Goal: Task Accomplishment & Management: Manage account settings

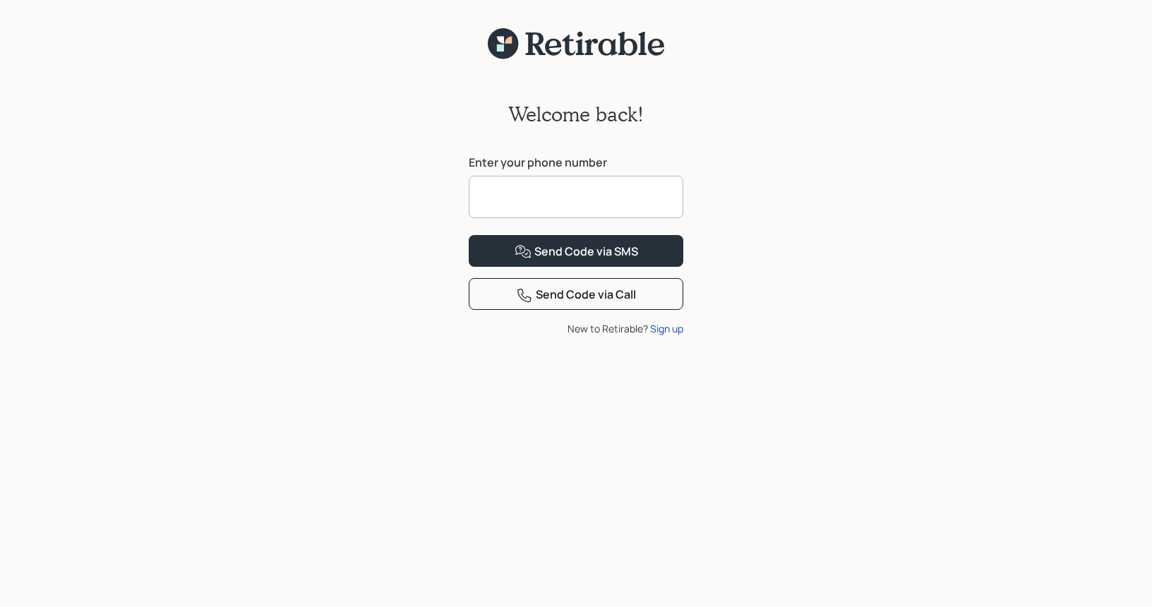
click at [512, 204] on input at bounding box center [576, 197] width 215 height 42
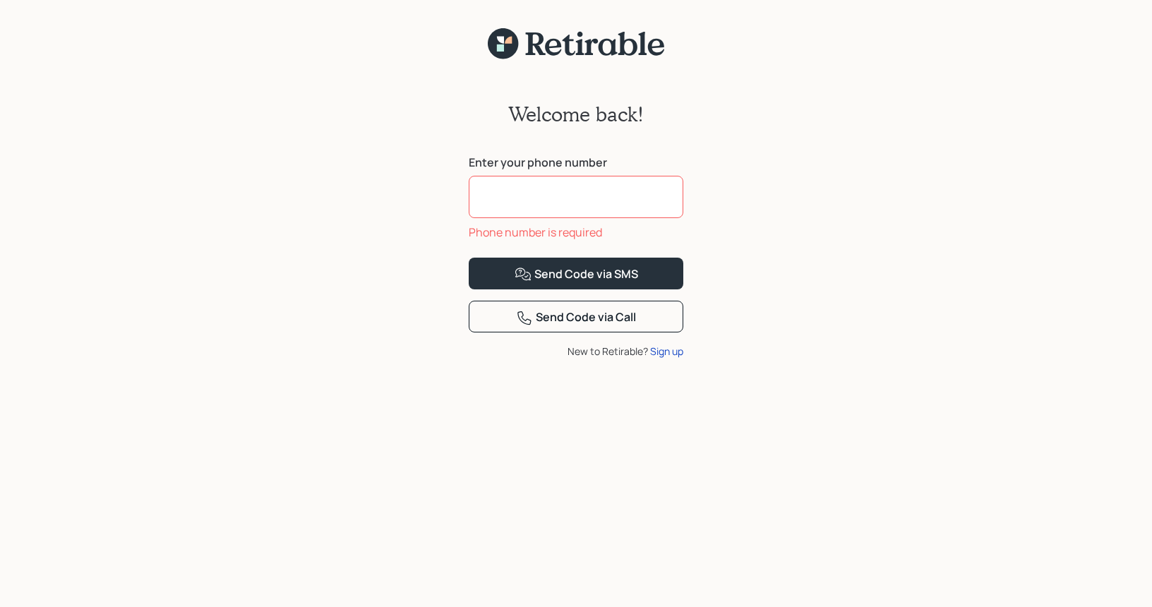
scroll to position [3, 0]
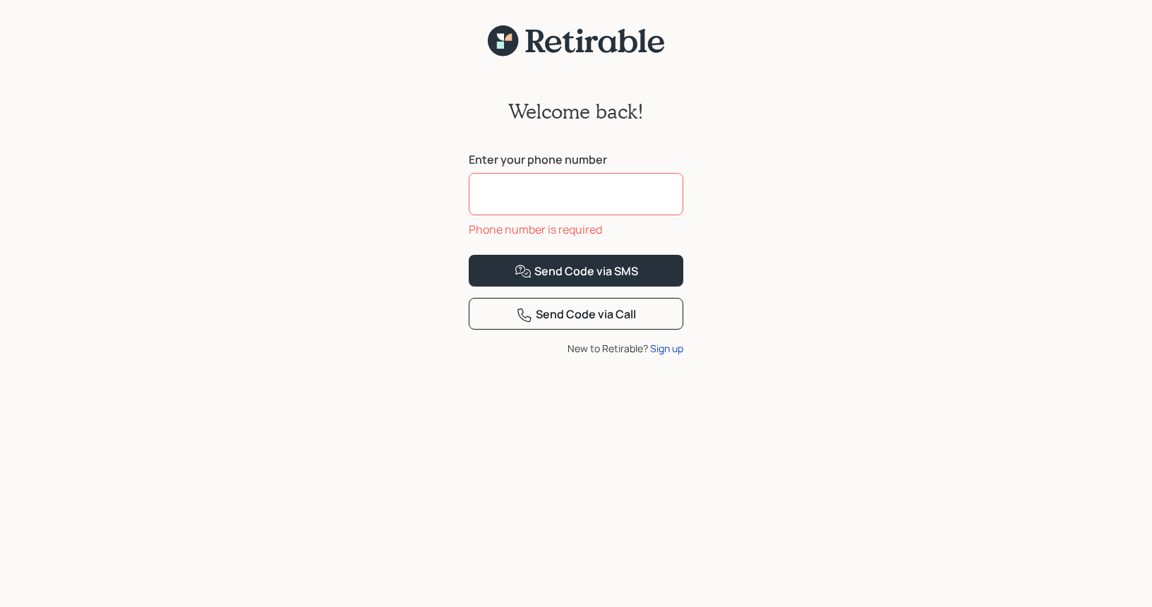
click at [506, 198] on input at bounding box center [576, 194] width 215 height 42
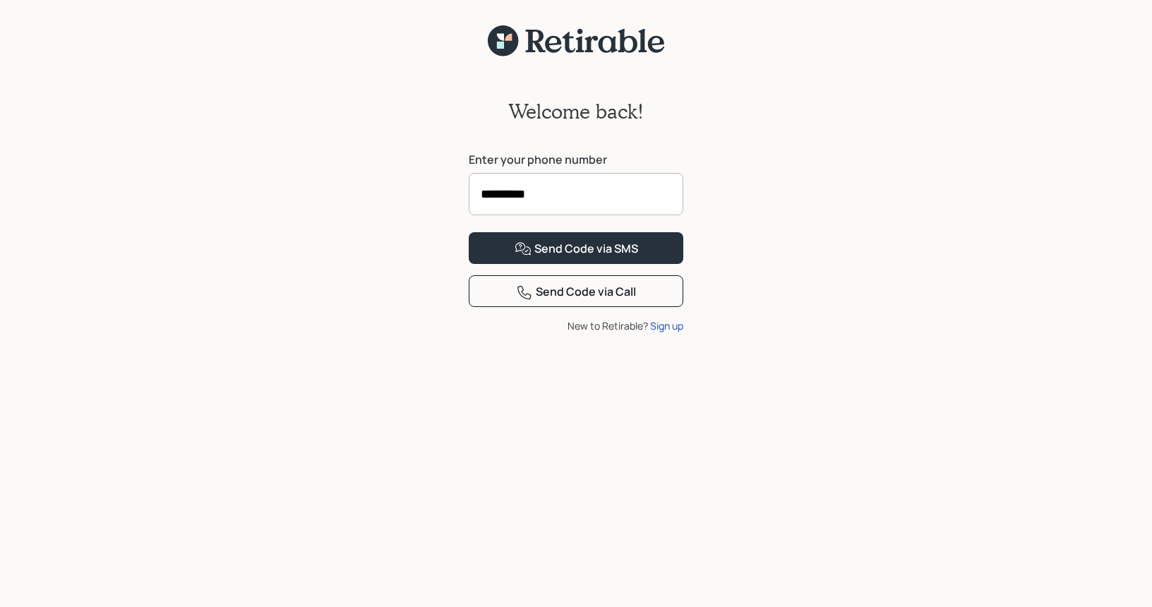
type input "**********"
click at [580, 258] on div "Send Code via SMS" at bounding box center [577, 249] width 124 height 17
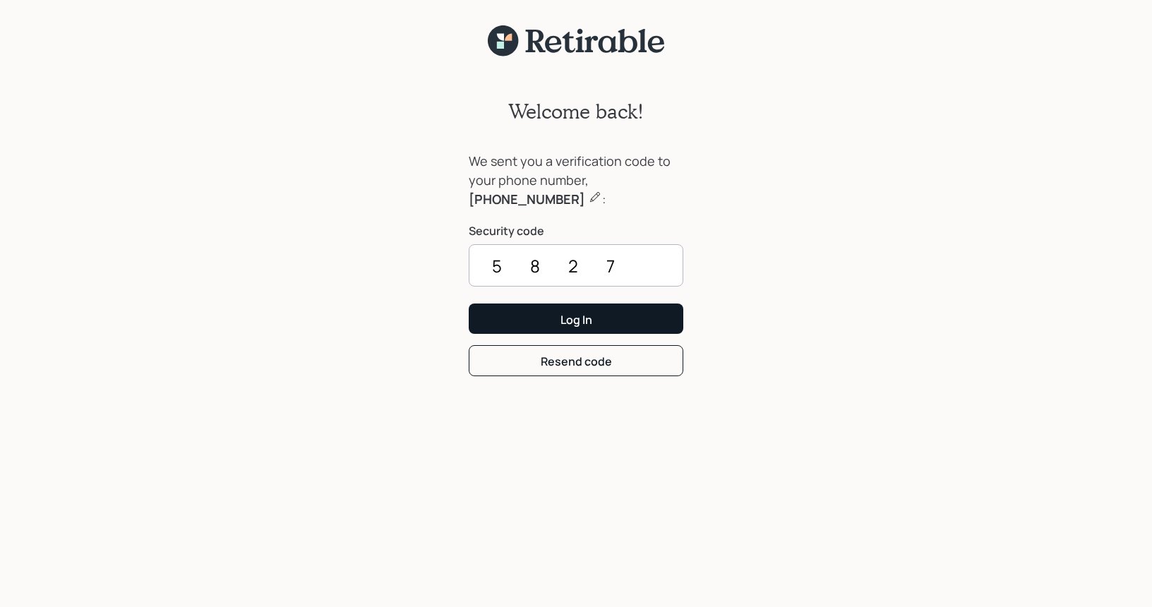
type input "5827"
click at [591, 315] on button "Log In" at bounding box center [576, 319] width 215 height 30
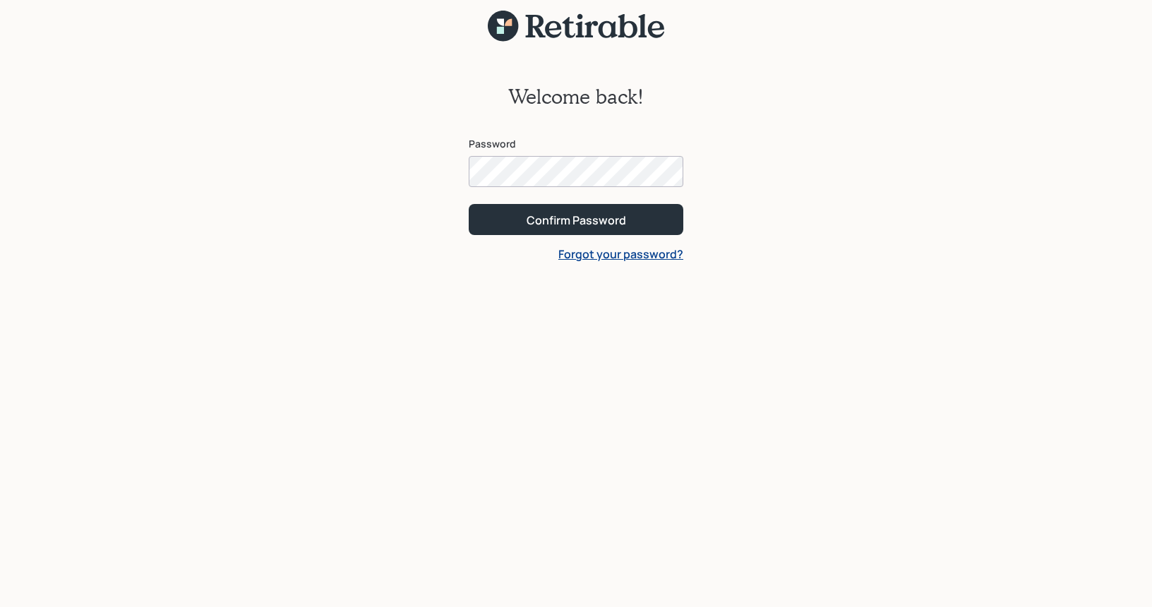
scroll to position [12, 0]
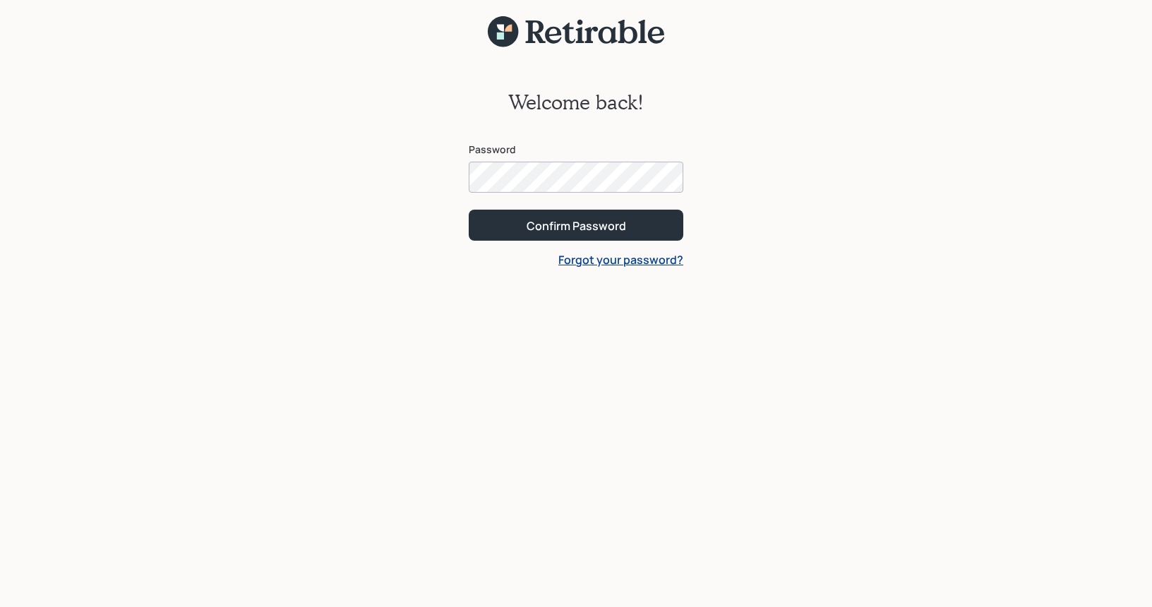
click at [467, 173] on div "Welcome back! Password Confirm Password Forgot your password?" at bounding box center [576, 184] width 243 height 273
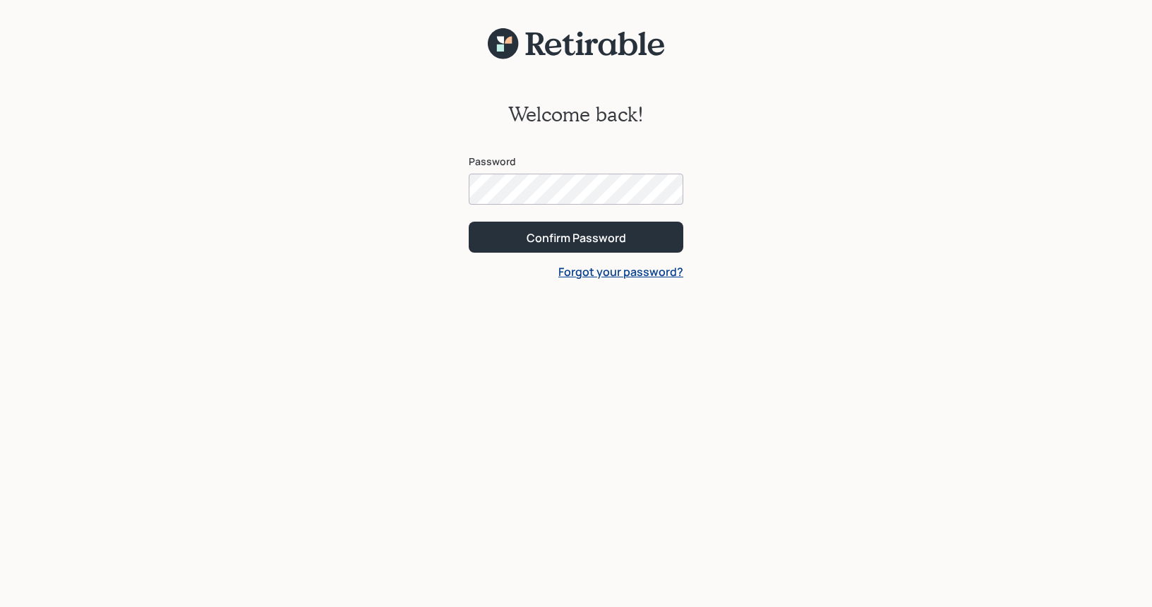
scroll to position [0, 0]
click at [587, 237] on div "Confirm Password" at bounding box center [577, 238] width 100 height 16
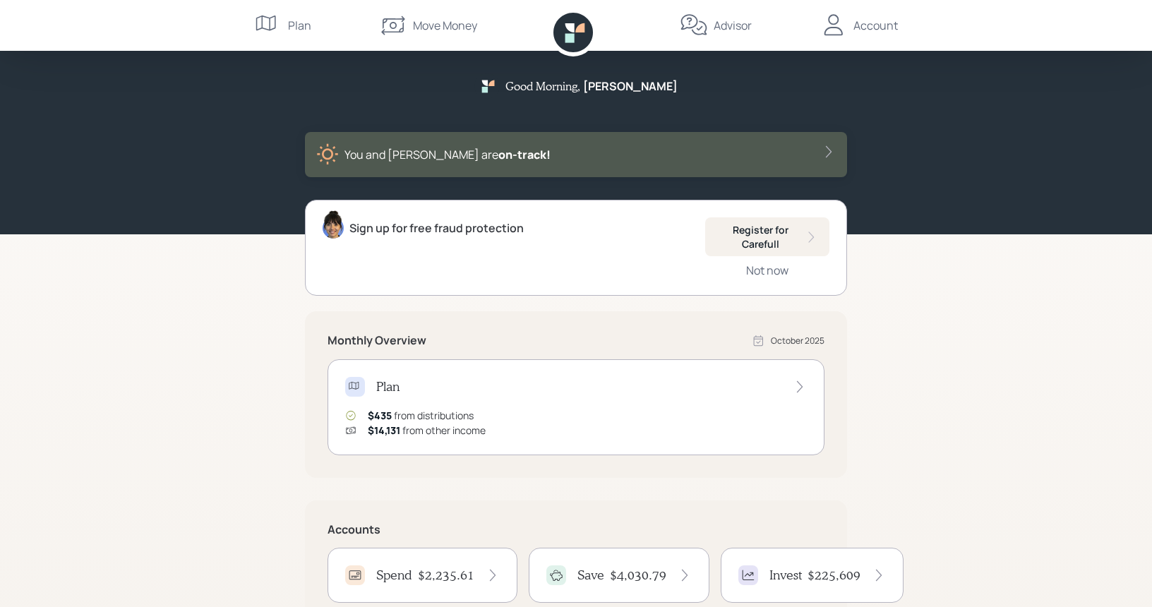
click at [129, 320] on div "Good Morning , Maureen You and Dennis are on‑track! Sign up for free fraud prot…" at bounding box center [576, 411] width 1152 height 822
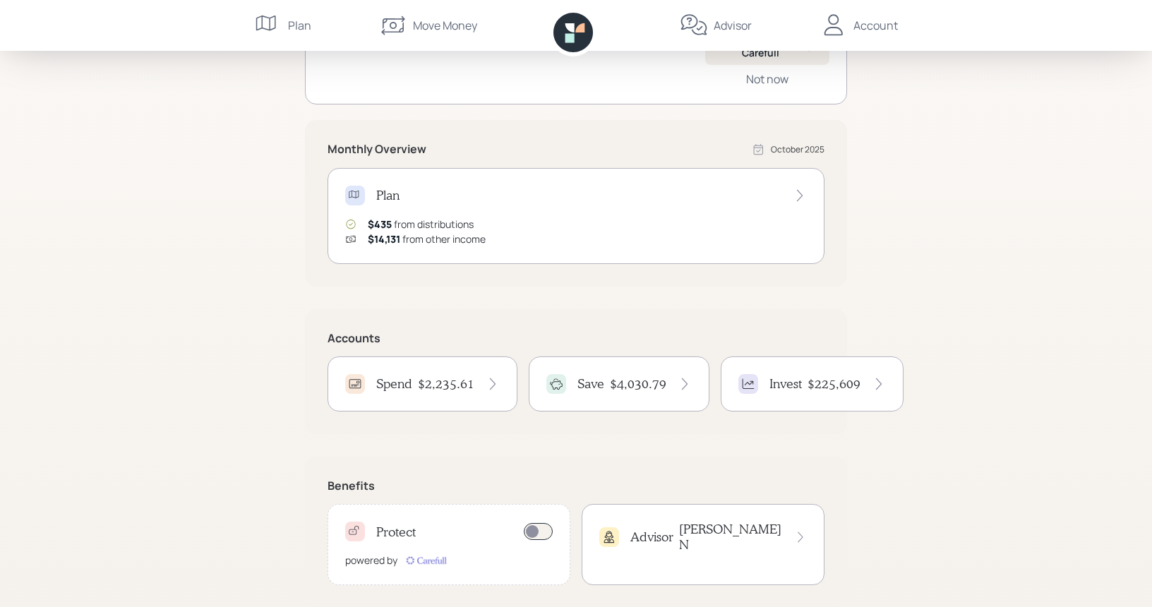
scroll to position [197, 0]
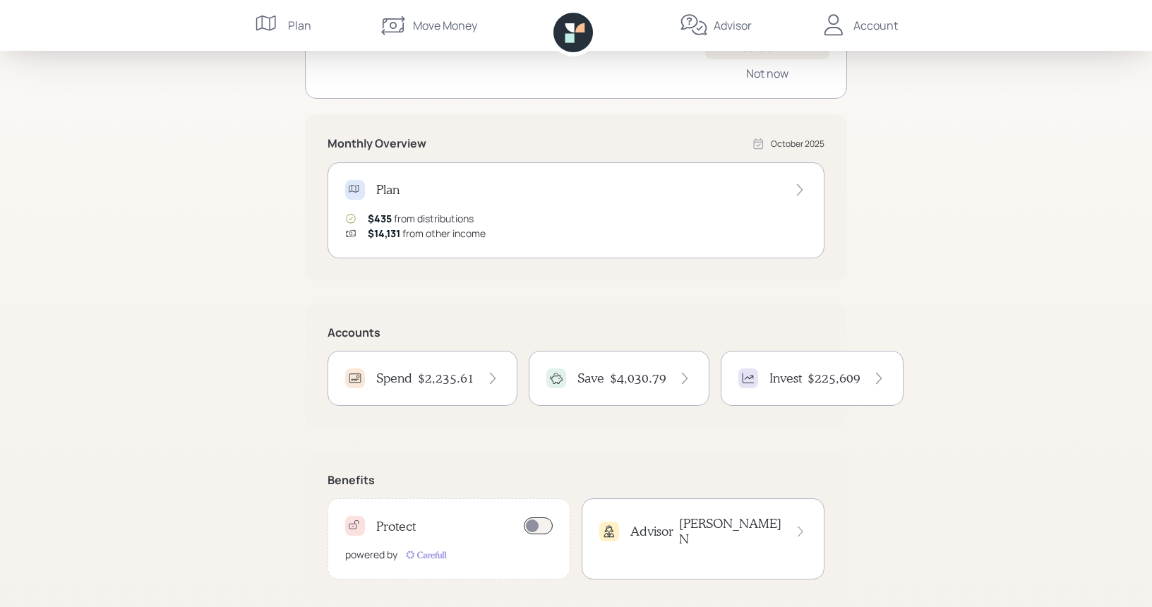
click at [437, 377] on h4 "$2,235.61" at bounding box center [446, 379] width 56 height 16
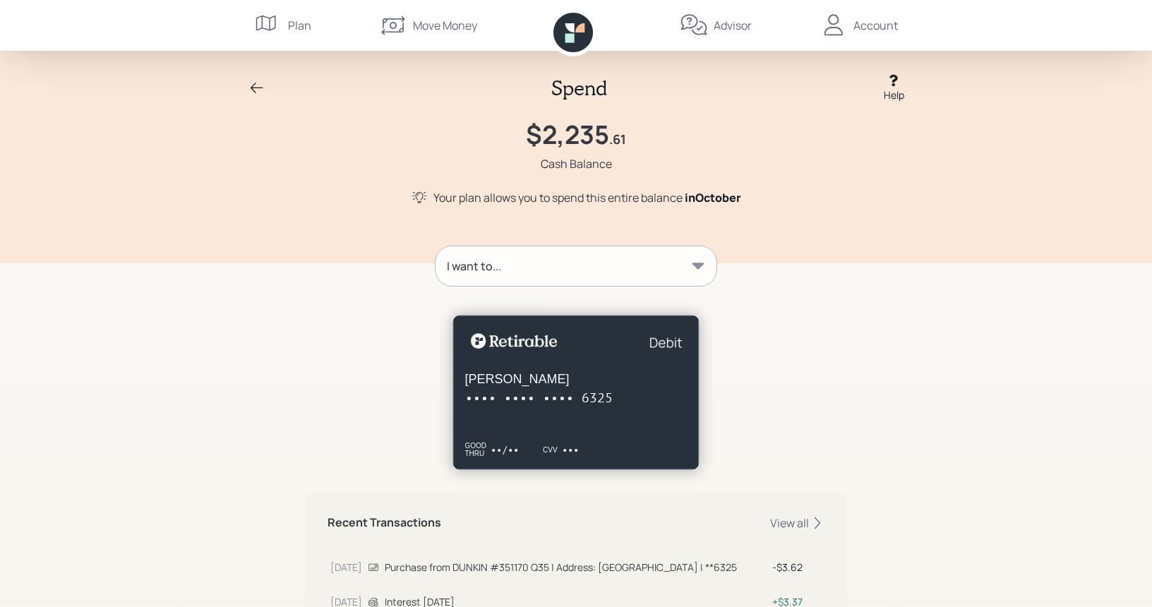
click at [256, 83] on icon at bounding box center [257, 88] width 17 height 17
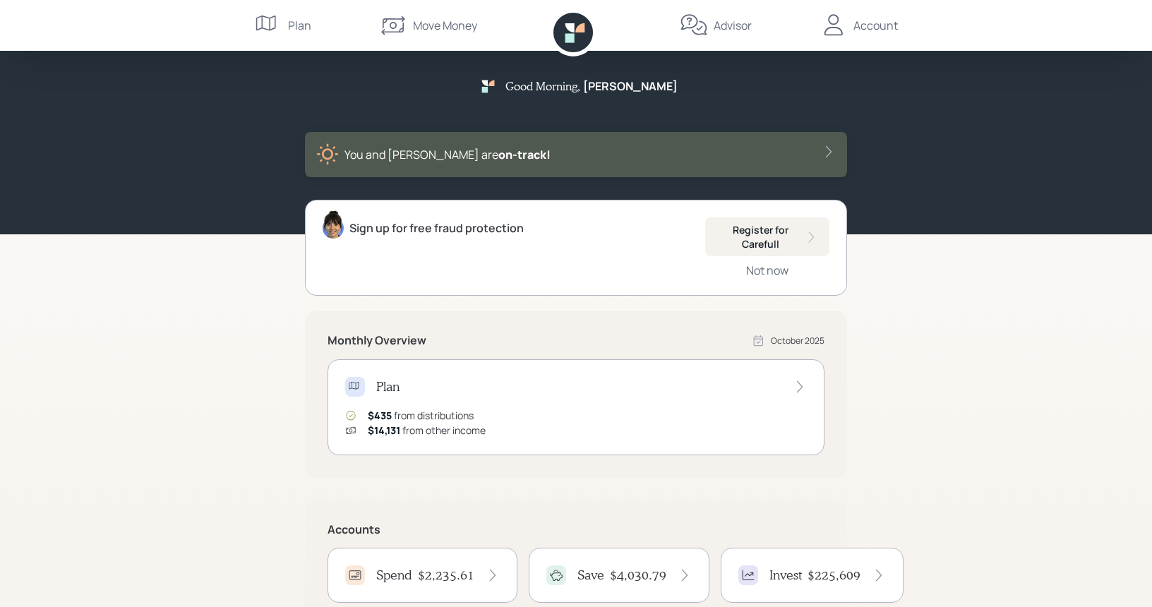
click at [878, 24] on div "Account" at bounding box center [876, 25] width 44 height 17
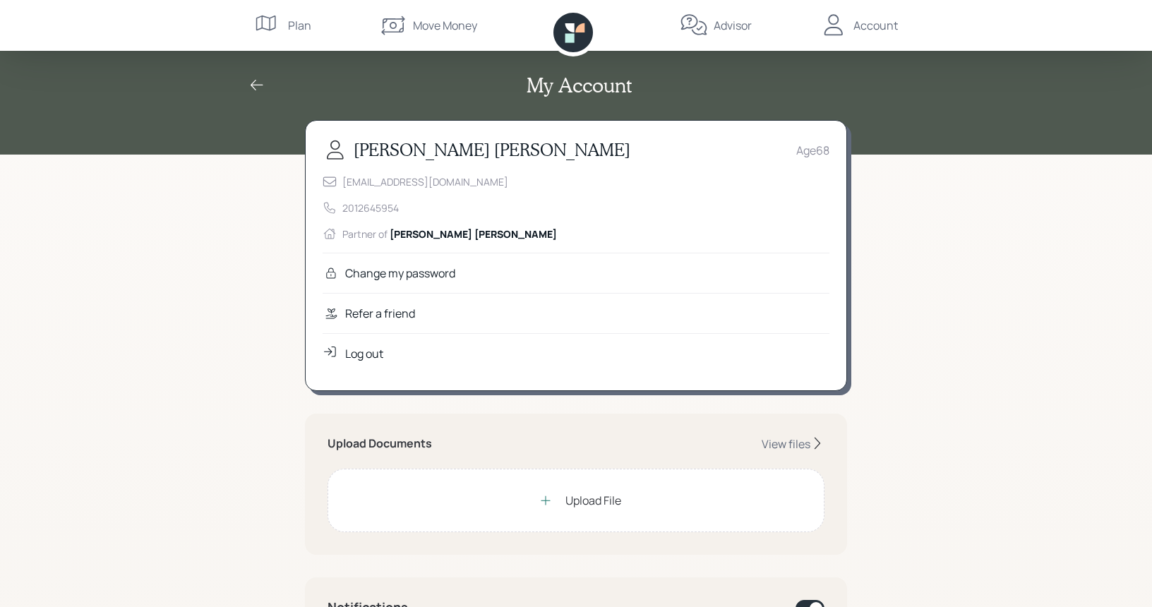
click at [368, 355] on div "Log out" at bounding box center [364, 353] width 38 height 17
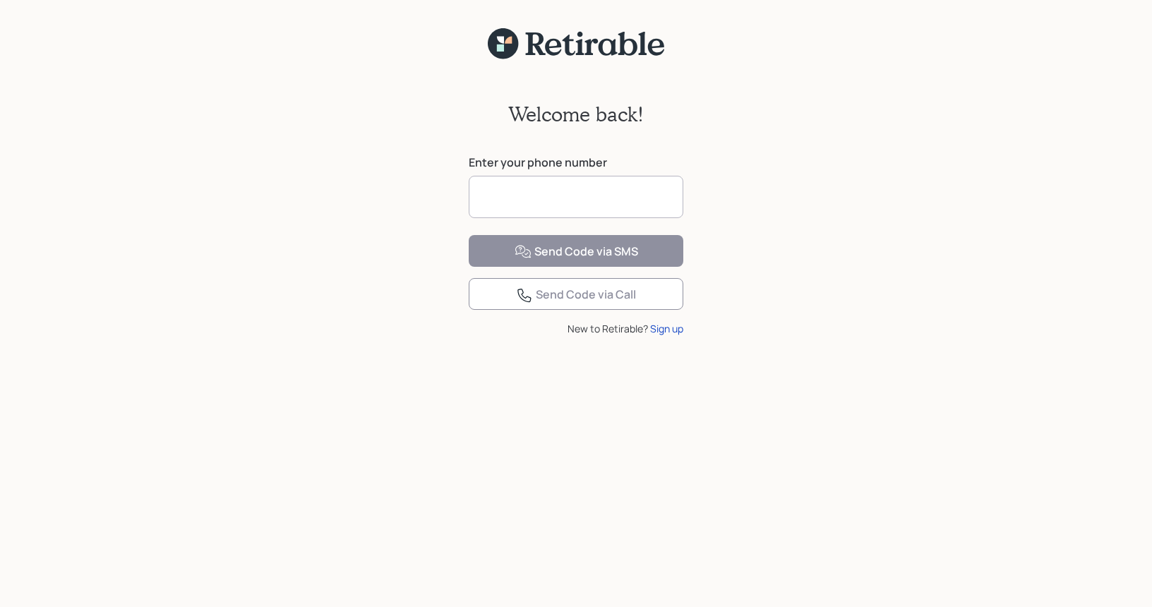
drag, startPoint x: 516, startPoint y: 188, endPoint x: 506, endPoint y: 193, distance: 11.7
click at [516, 188] on input at bounding box center [576, 197] width 215 height 42
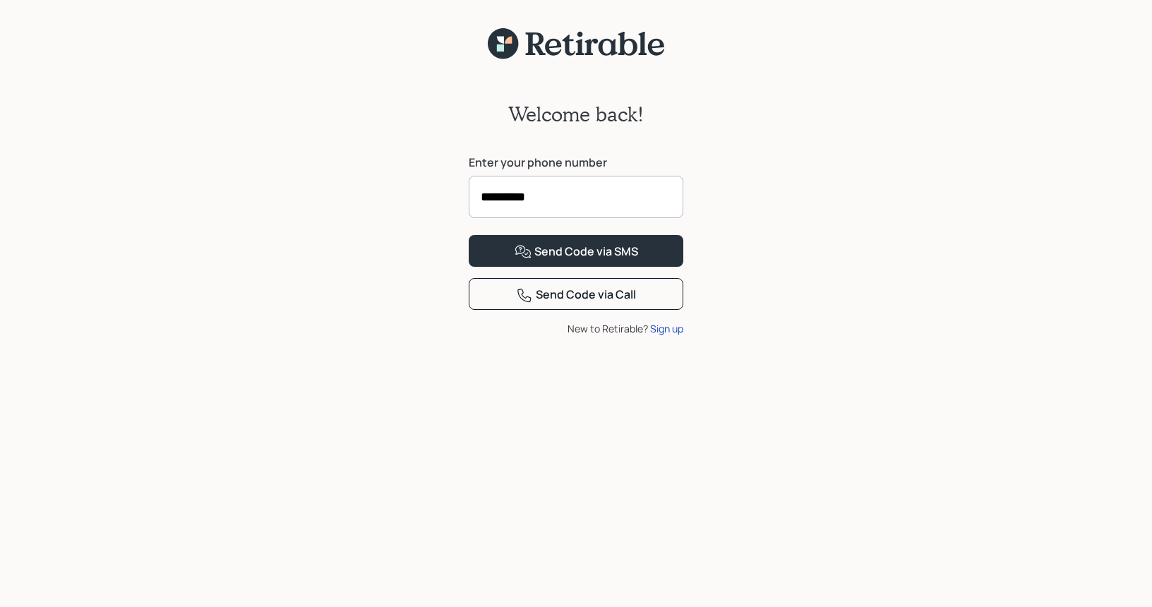
type input "**********"
click at [590, 261] on div "Send Code via SMS" at bounding box center [577, 252] width 124 height 17
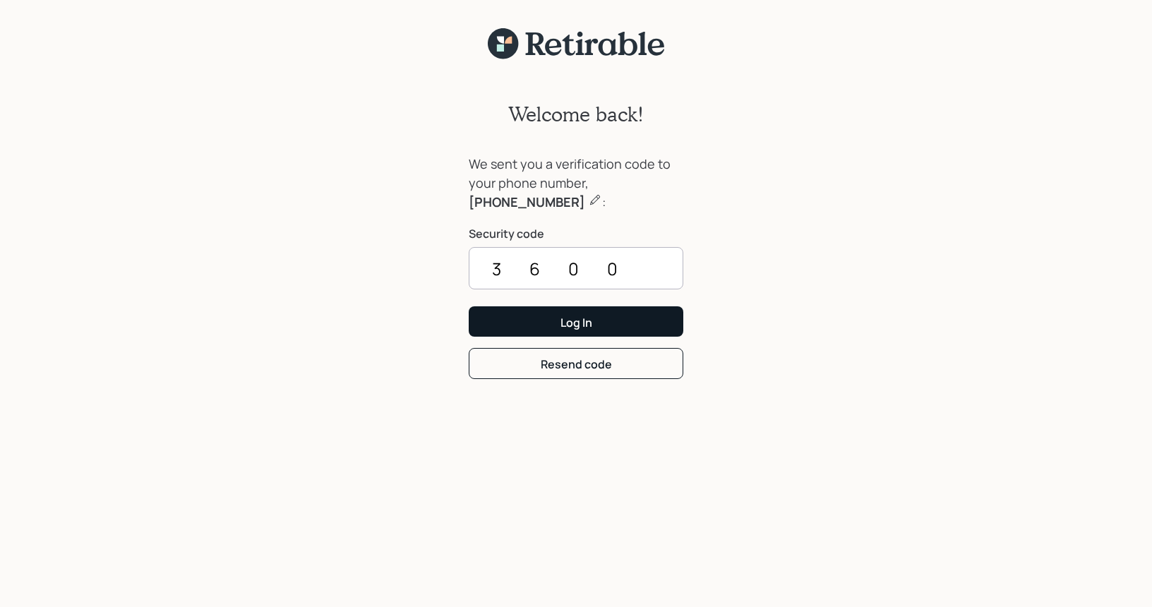
type input "3600"
click at [580, 319] on div "Log In" at bounding box center [577, 323] width 32 height 16
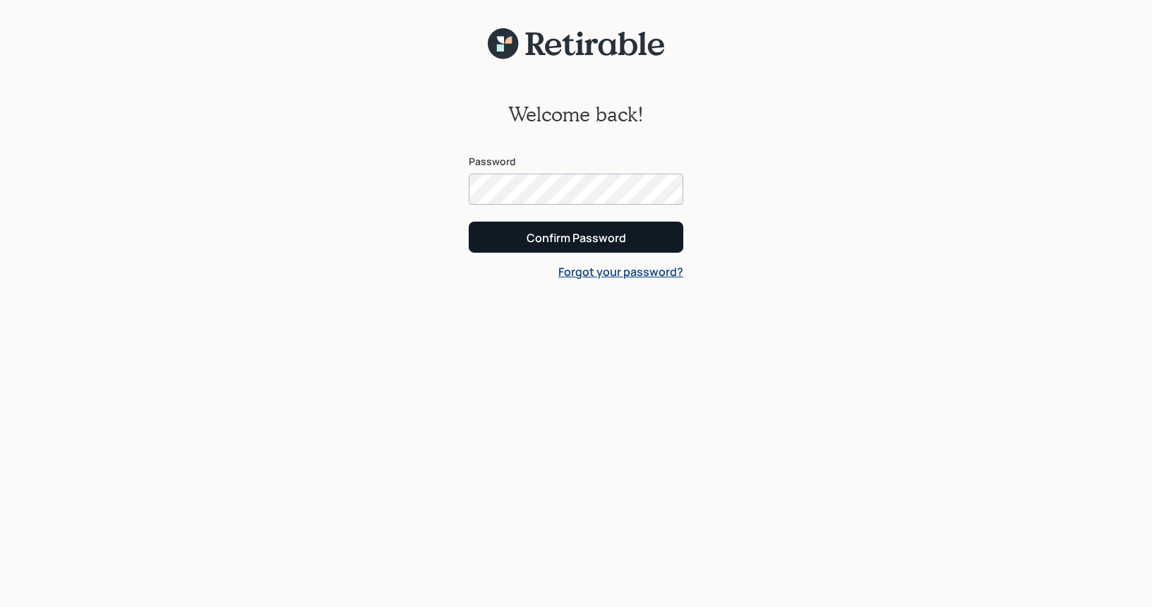
click at [582, 237] on div "Confirm Password" at bounding box center [577, 238] width 100 height 16
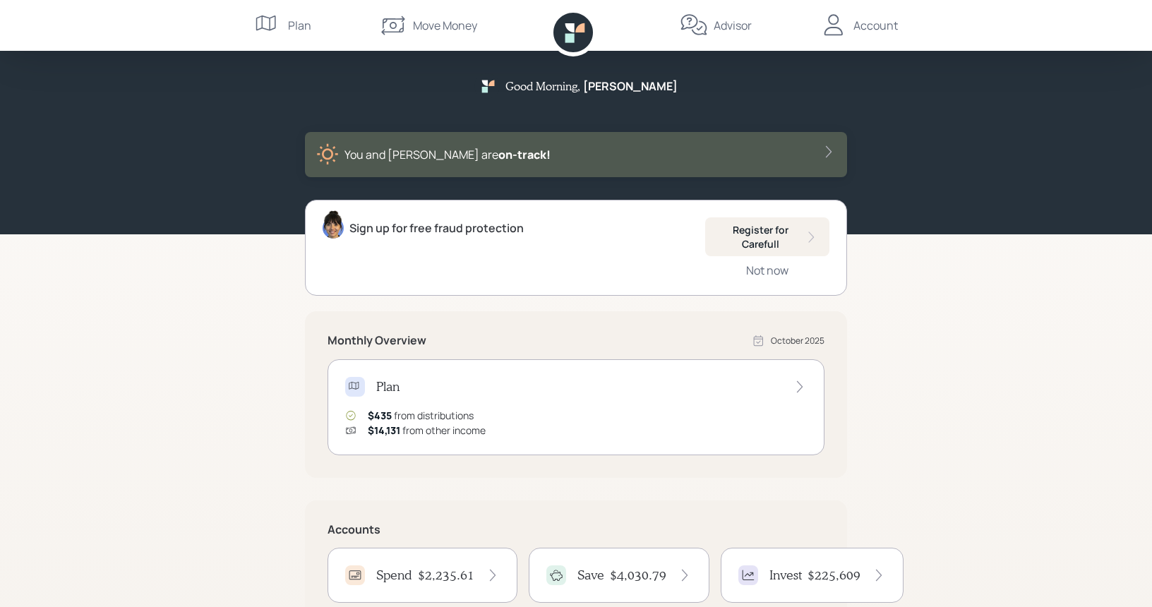
click at [450, 574] on h4 "$2,235.61" at bounding box center [446, 576] width 56 height 16
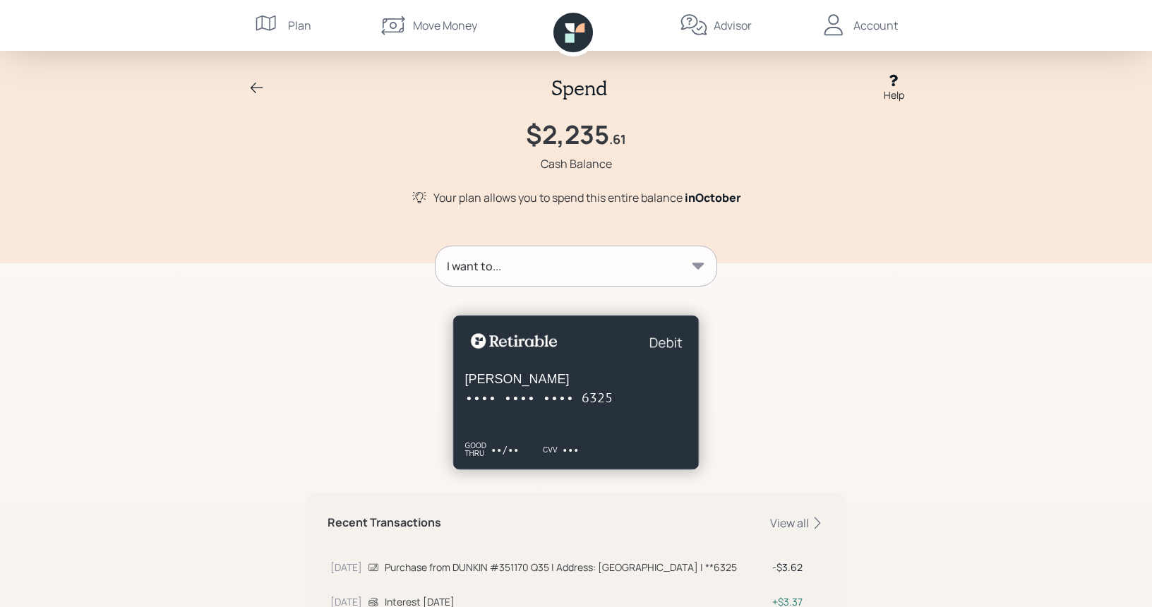
click at [946, 448] on div "Spend Help $2,235 .61 Cash Balance Your plan allows you to spend this entire ba…" at bounding box center [576, 494] width 1152 height 988
click at [980, 466] on div "Spend Help $2,235 .61 Cash Balance Your plan allows you to spend this entire ba…" at bounding box center [576, 494] width 1152 height 988
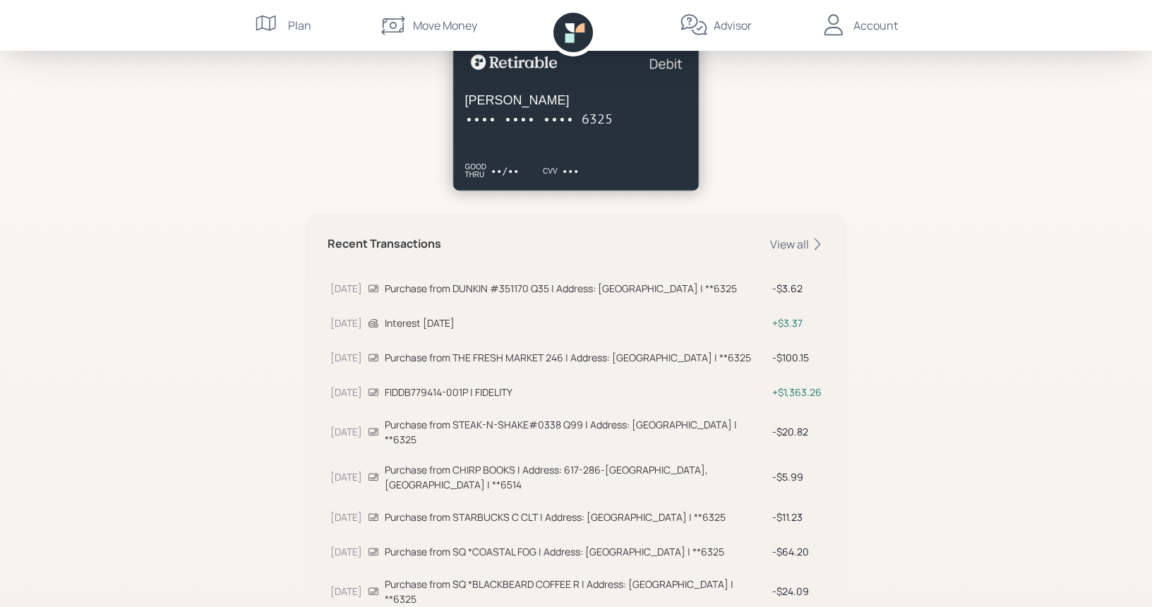
scroll to position [280, 0]
click at [1136, 169] on div "Spend Help $2,235 .61 Cash Balance Your plan allows you to spend this entire ba…" at bounding box center [576, 214] width 1152 height 988
drag, startPoint x: 1148, startPoint y: 157, endPoint x: 1139, endPoint y: 90, distance: 67.6
click at [1140, 90] on div "Spend Help $2,235 .61 Cash Balance Your plan allows you to spend this entire ba…" at bounding box center [576, 214] width 1152 height 988
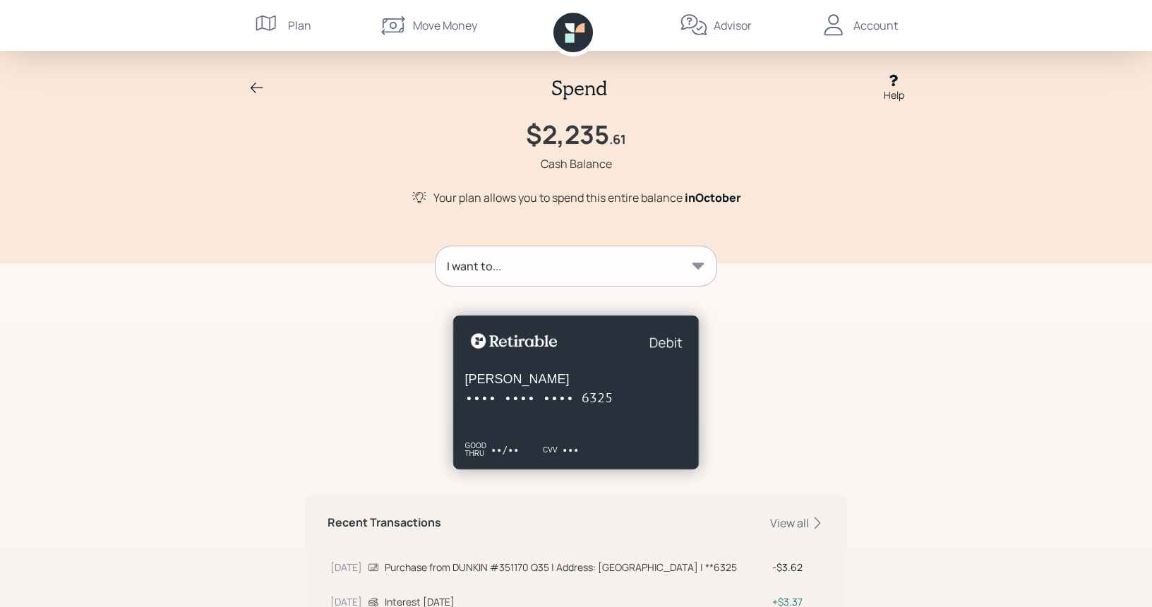
scroll to position [2, 0]
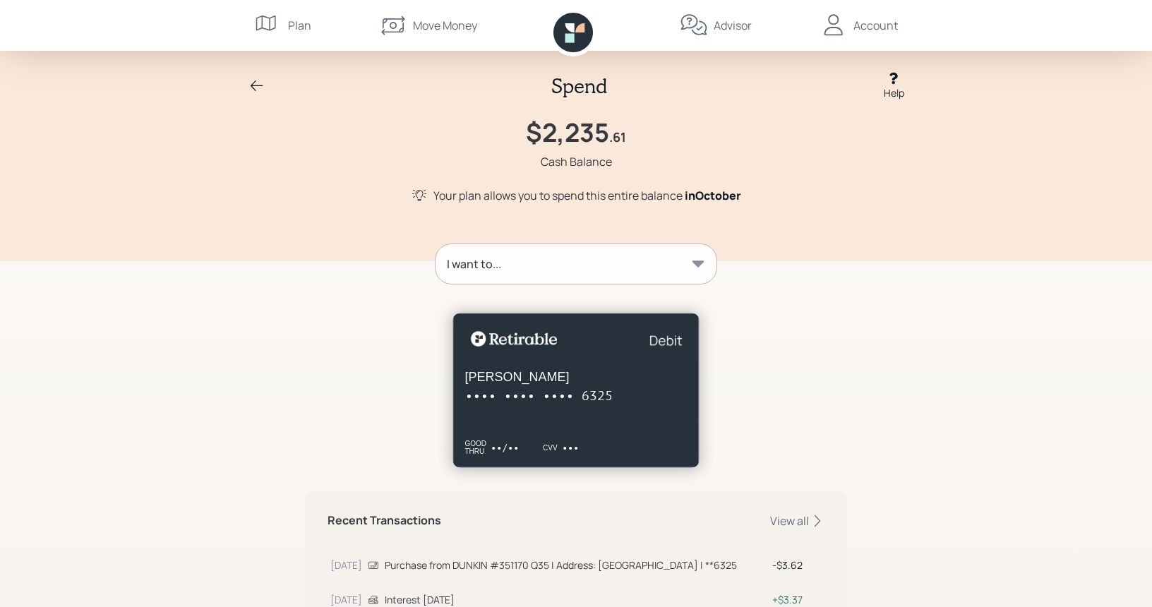
click at [251, 88] on icon at bounding box center [257, 86] width 13 height 11
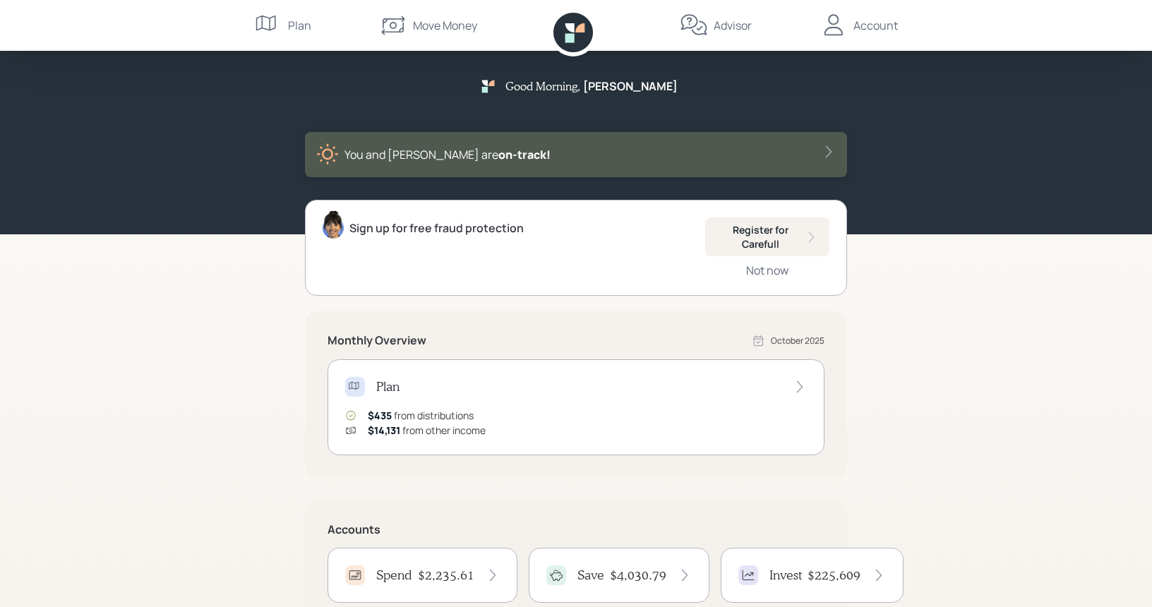
click at [869, 28] on div "Account" at bounding box center [876, 25] width 44 height 17
